Goal: Information Seeking & Learning: Learn about a topic

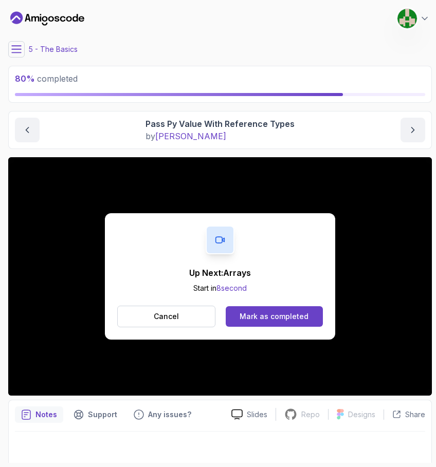
scroll to position [4, 0]
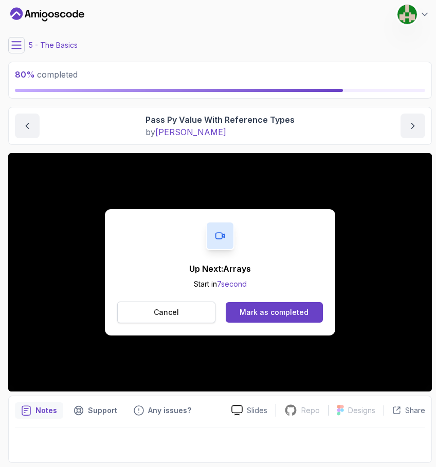
click at [196, 314] on button "Cancel" at bounding box center [166, 313] width 98 height 22
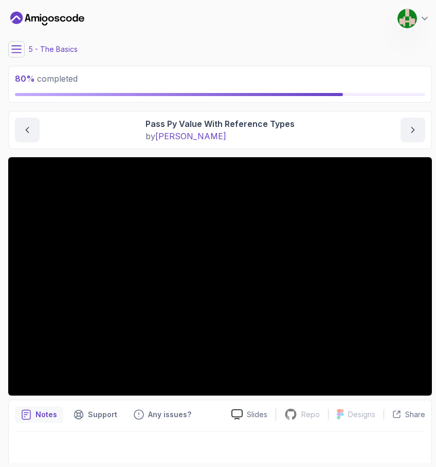
scroll to position [0, 0]
click at [260, 437] on div at bounding box center [220, 446] width 410 height 29
click at [242, 444] on div at bounding box center [220, 446] width 410 height 29
click at [309, 436] on div at bounding box center [220, 446] width 410 height 29
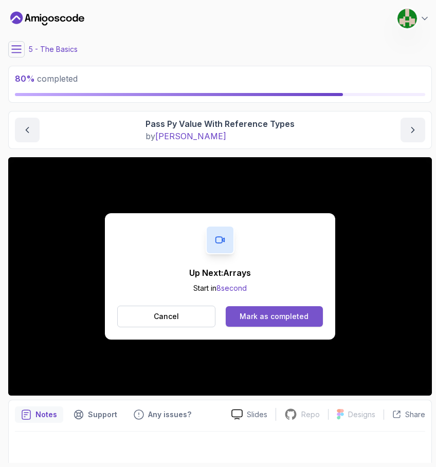
click at [290, 314] on div "Mark as completed" at bounding box center [274, 317] width 69 height 10
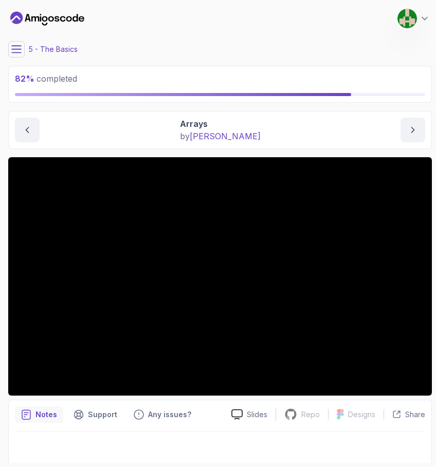
click at [20, 53] on icon at bounding box center [16, 49] width 10 height 10
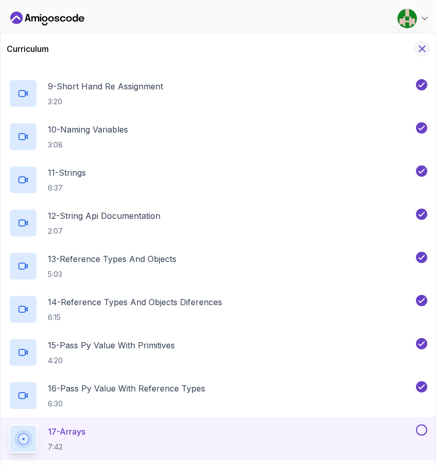
click at [425, 43] on button "Hide Curriculum for mobile" at bounding box center [422, 49] width 16 height 16
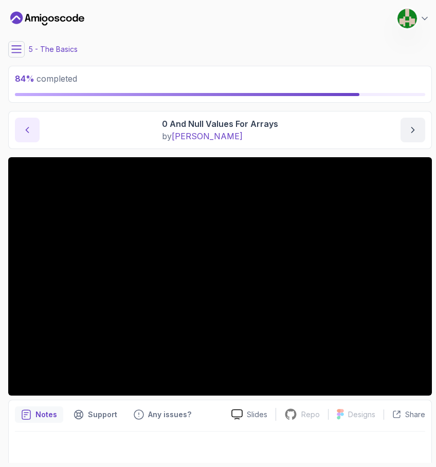
click at [27, 130] on icon "previous content" at bounding box center [27, 130] width 3 height 5
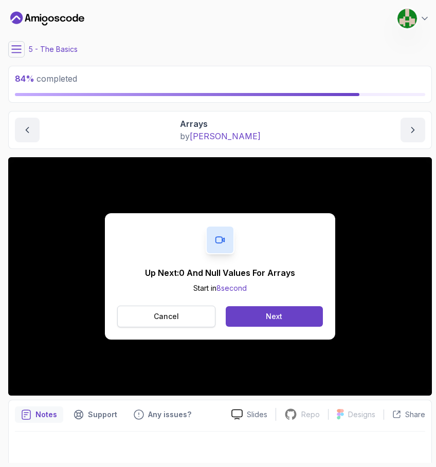
click at [187, 317] on button "Cancel" at bounding box center [166, 317] width 98 height 22
click at [294, 319] on button "Next" at bounding box center [274, 317] width 97 height 21
